Goal: Task Accomplishment & Management: Use online tool/utility

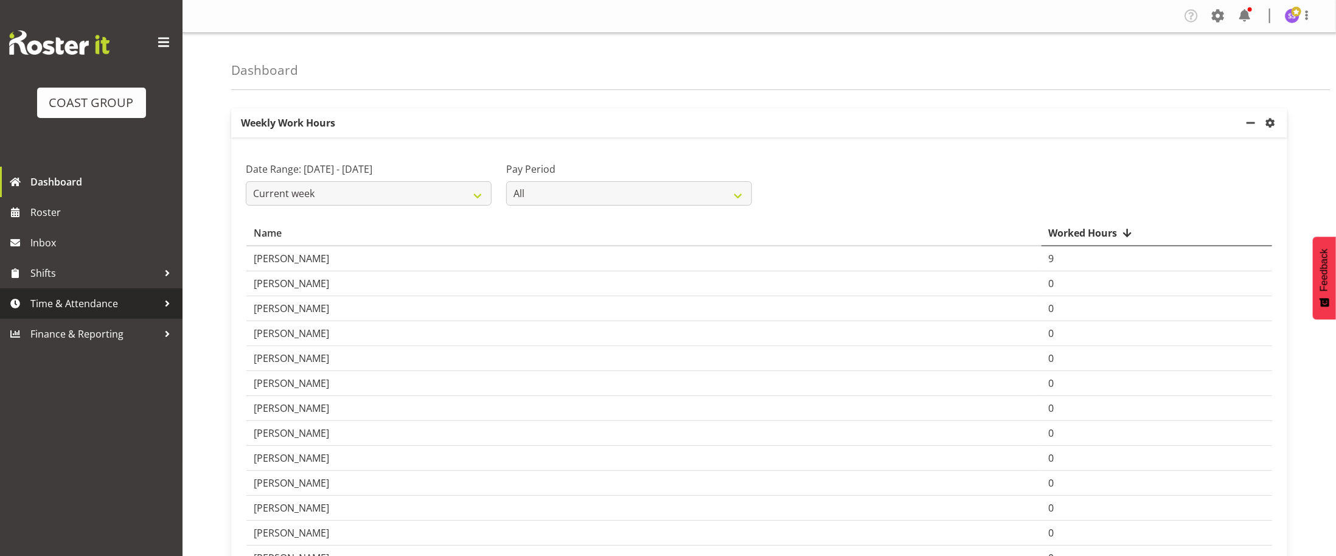
click at [113, 310] on span "Time & Attendance" at bounding box center [94, 303] width 128 height 18
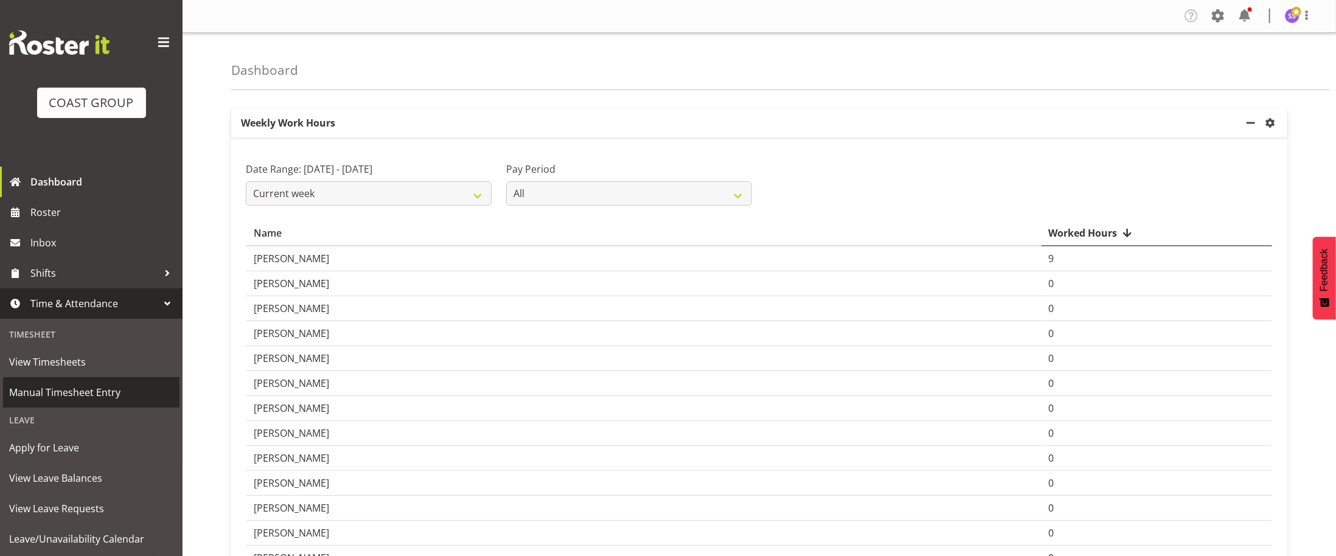
click at [88, 398] on span "Manual Timesheet Entry" at bounding box center [91, 392] width 164 height 18
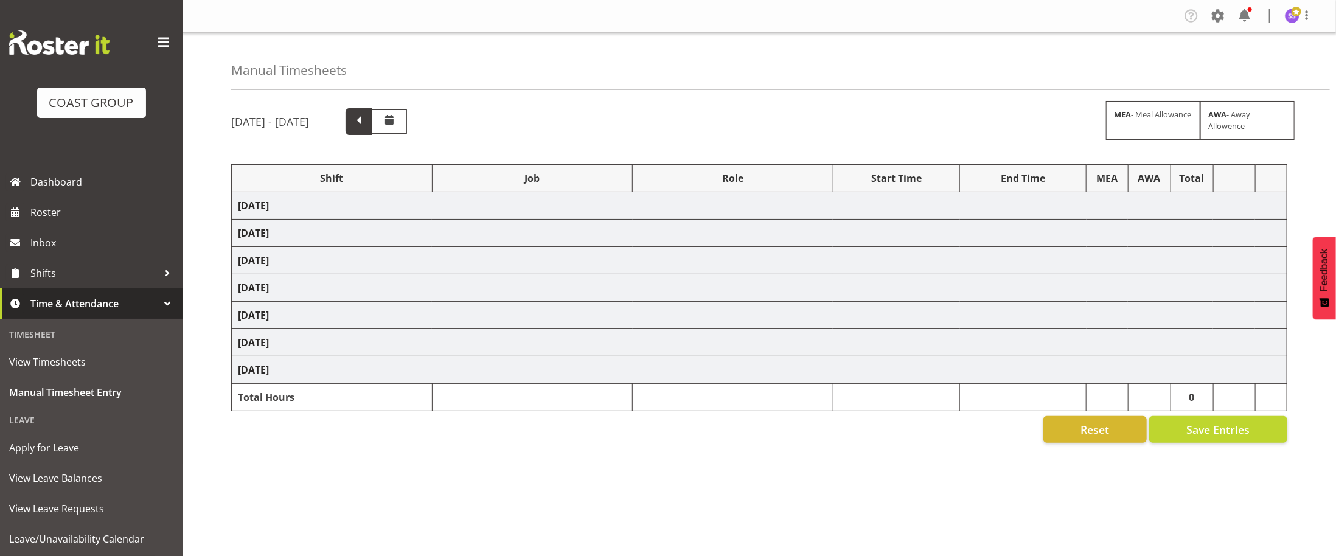
click at [367, 127] on span at bounding box center [359, 121] width 16 height 16
